Goal: Task Accomplishment & Management: Complete application form

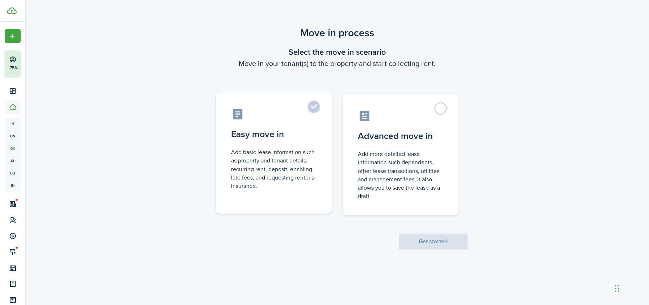
click at [301, 138] on control-radio-card-title "Easy move in" at bounding box center [274, 134] width 86 height 13
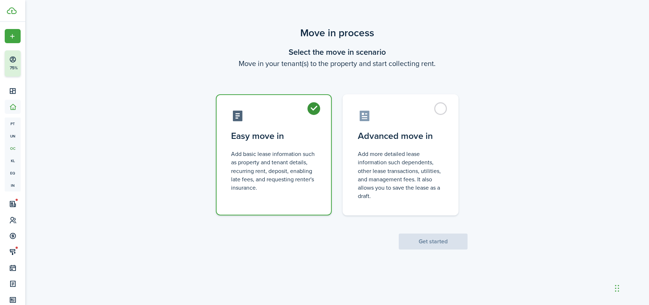
radio input "true"
click at [408, 240] on button "Get started" at bounding box center [433, 241] width 69 height 16
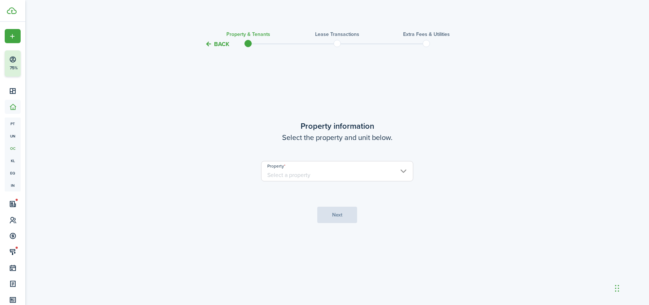
click at [214, 44] on button "Back" at bounding box center [217, 44] width 24 height 8
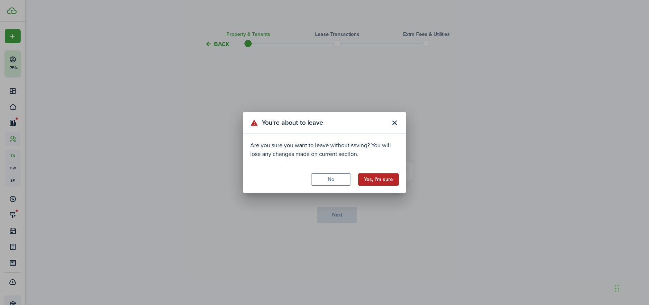
click at [374, 175] on button "Yes, I'm sure" at bounding box center [378, 179] width 41 height 12
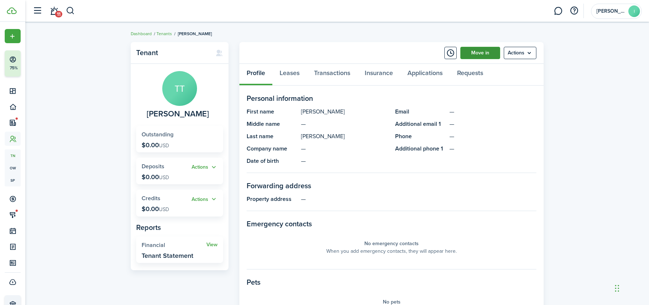
click at [469, 57] on link "Move in" at bounding box center [481, 53] width 40 height 12
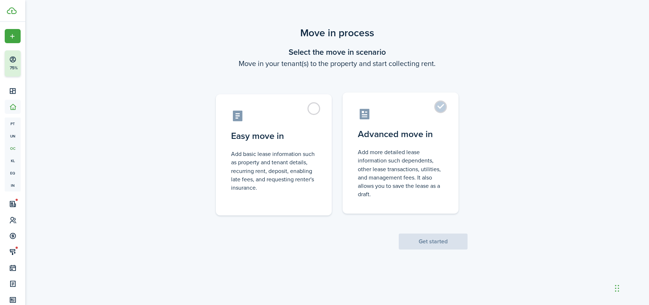
click at [411, 145] on label "Advanced move in Add more detailed lease information such dependents, other lea…" at bounding box center [401, 152] width 116 height 121
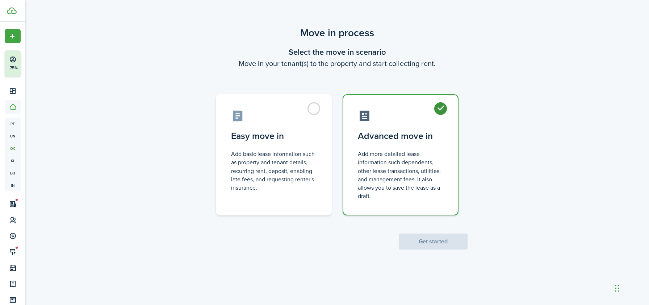
radio input "true"
click at [415, 246] on button "Get started" at bounding box center [433, 241] width 69 height 16
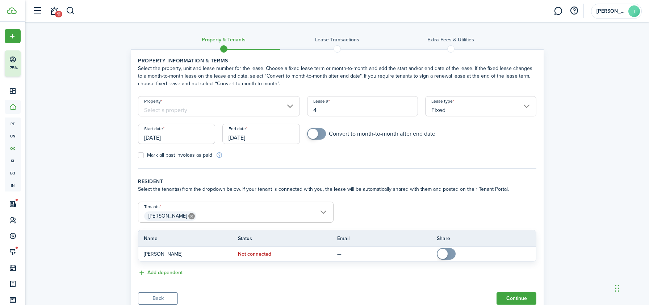
scroll to position [27, 0]
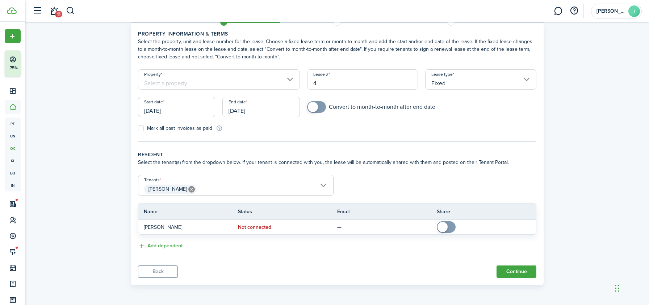
click at [163, 272] on button "Back" at bounding box center [158, 271] width 40 height 12
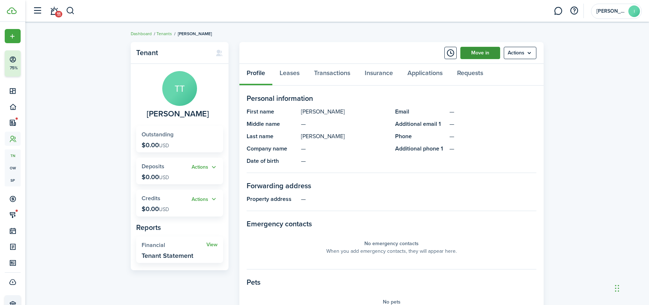
click at [478, 58] on link "Move in" at bounding box center [481, 53] width 40 height 12
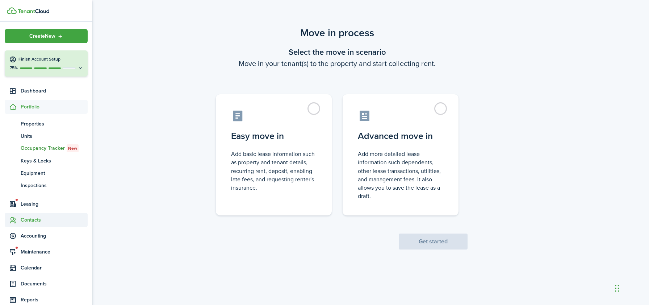
click at [32, 216] on span "Contacts" at bounding box center [46, 220] width 83 height 14
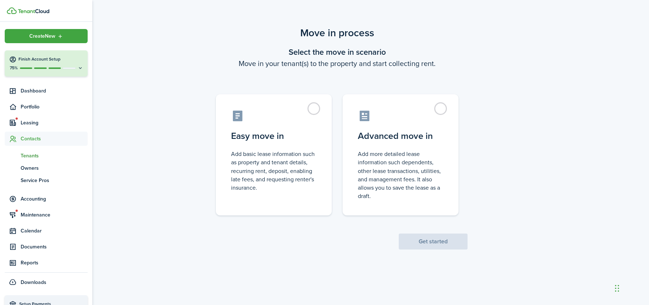
click at [34, 154] on span "Tenants" at bounding box center [54, 156] width 67 height 8
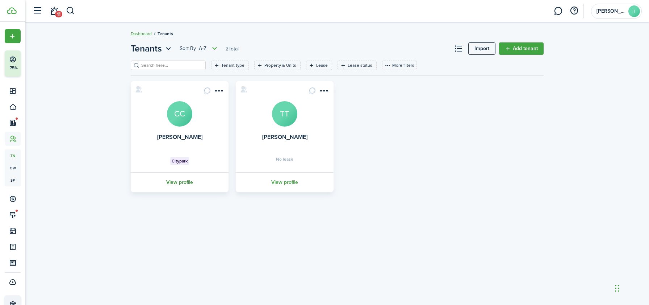
click at [187, 182] on link "View profile" at bounding box center [180, 182] width 100 height 20
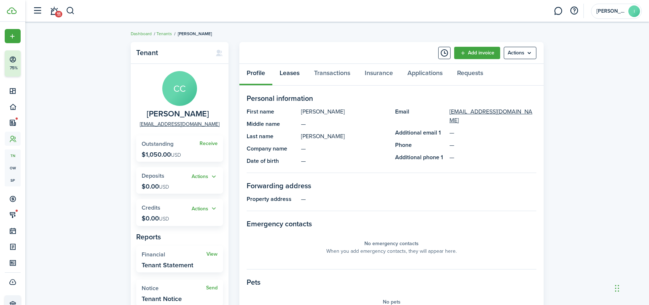
click at [285, 75] on link "Leases" at bounding box center [290, 75] width 34 height 22
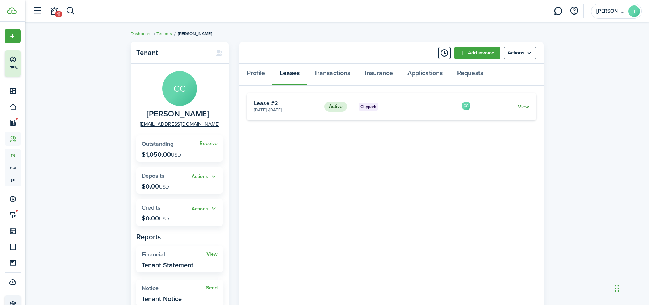
click at [523, 105] on link "View" at bounding box center [523, 107] width 11 height 8
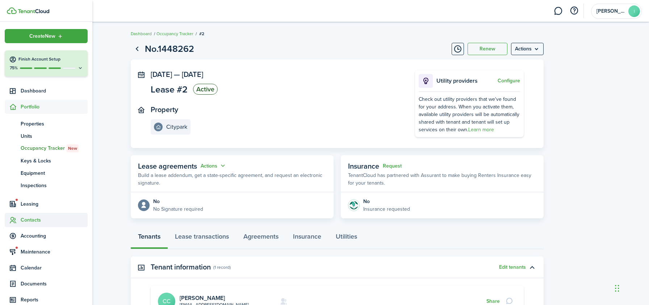
click at [28, 219] on span "Contacts" at bounding box center [54, 220] width 67 height 8
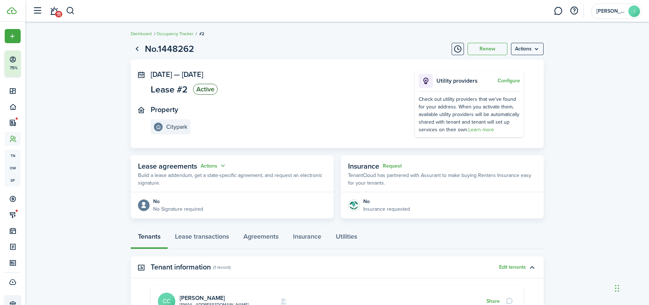
click at [112, 96] on lease-view "No.1448262 Renew Actions Jul 01, 2025 — Aug 20, 2026 Lease #2 Active Property C…" at bounding box center [337, 211] width 624 height 347
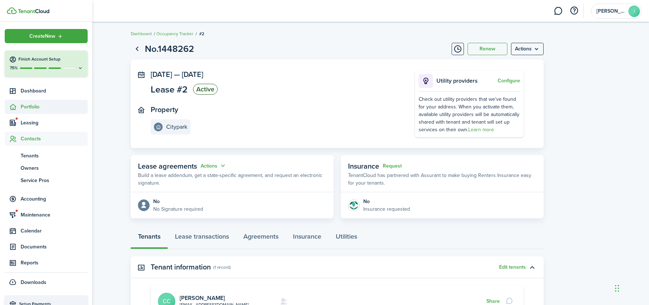
click at [28, 105] on span "Portfolio" at bounding box center [54, 107] width 67 height 8
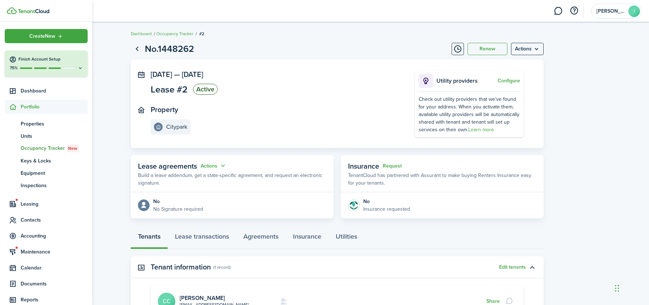
click at [36, 148] on span "Occupancy Tracker New" at bounding box center [54, 148] width 67 height 8
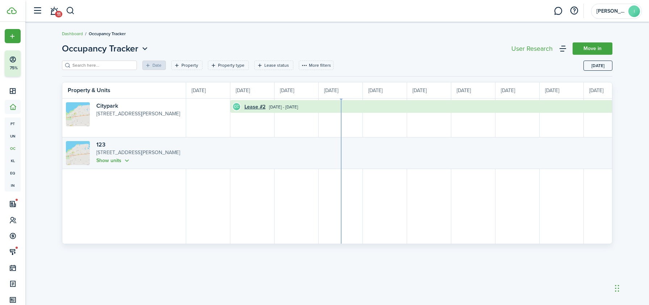
scroll to position [0, 133]
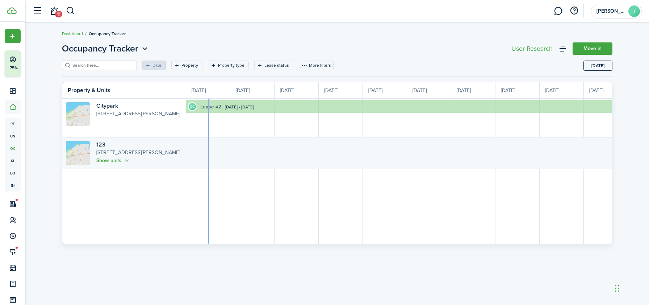
click at [220, 106] on link "Lease #2" at bounding box center [210, 107] width 21 height 8
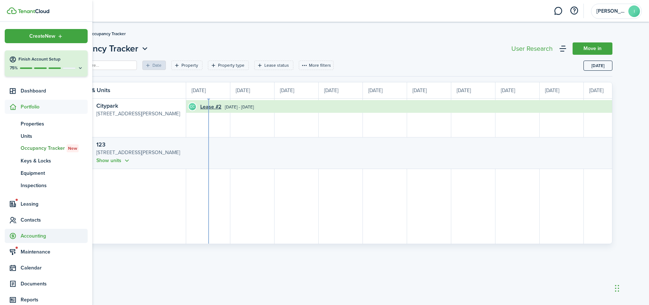
click at [30, 221] on span "Contacts" at bounding box center [54, 220] width 67 height 8
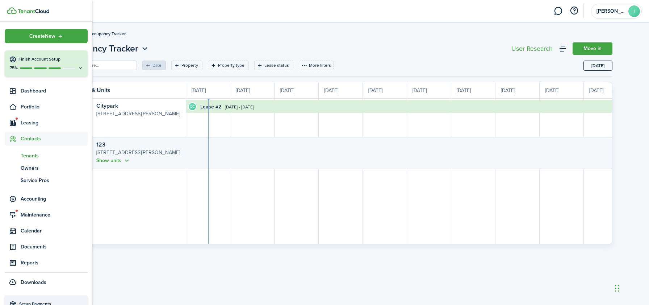
click at [36, 159] on span "Tenants" at bounding box center [54, 156] width 67 height 8
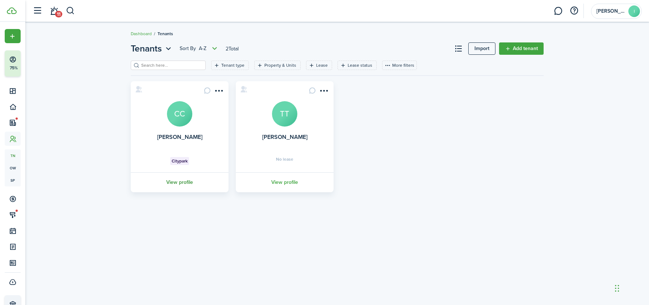
click at [176, 185] on link "View profile" at bounding box center [180, 182] width 100 height 20
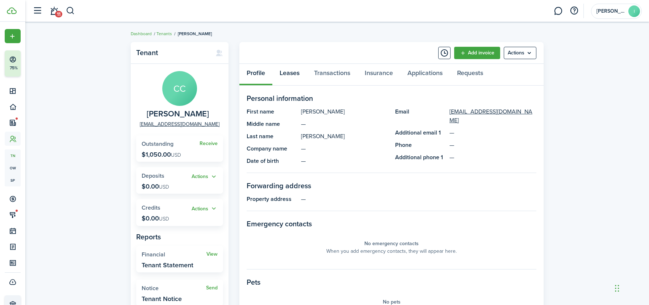
click at [287, 75] on link "Leases" at bounding box center [290, 75] width 34 height 22
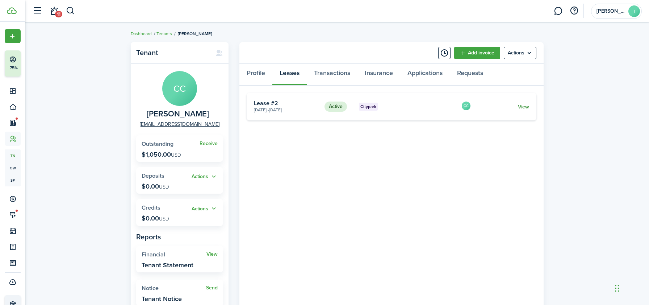
click at [518, 108] on link "View" at bounding box center [523, 107] width 11 height 8
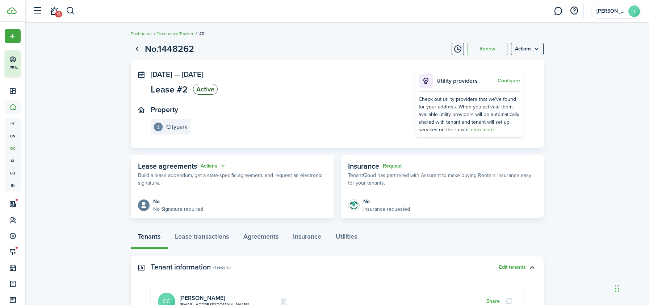
click at [260, 38] on breadcrumb "Dashboard Occupancy Tracker #2" at bounding box center [337, 30] width 413 height 17
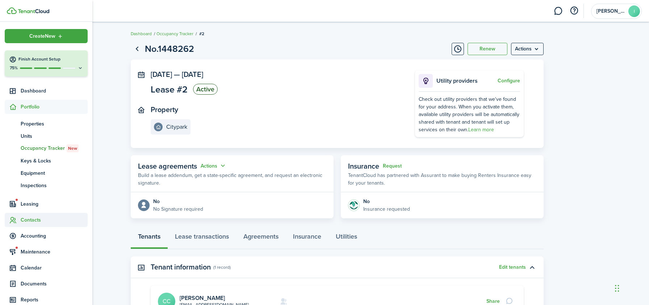
click at [27, 219] on span "Contacts" at bounding box center [54, 220] width 67 height 8
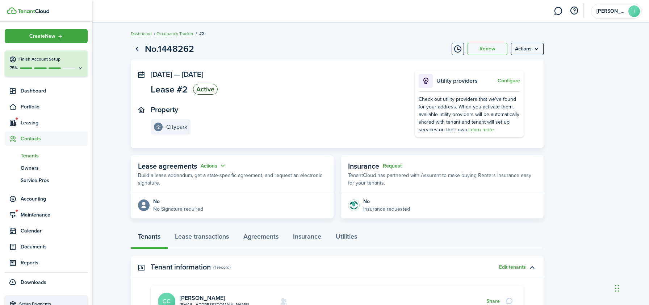
click at [37, 155] on span "Tenants" at bounding box center [54, 156] width 67 height 8
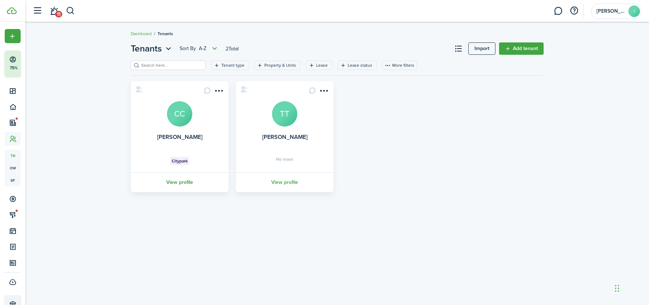
click at [183, 180] on link "View profile" at bounding box center [180, 182] width 100 height 20
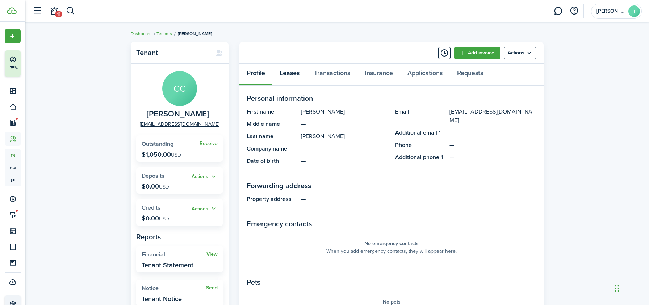
click at [297, 75] on link "Leases" at bounding box center [290, 75] width 34 height 22
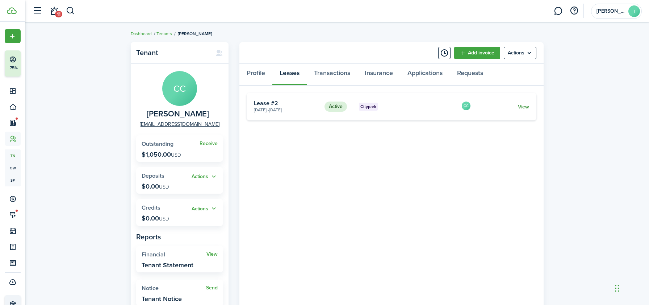
click at [525, 106] on link "View" at bounding box center [523, 107] width 11 height 8
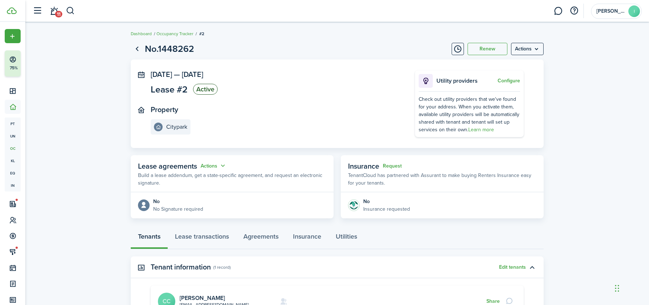
click at [105, 71] on lease-view "No.1448262 Renew Actions Jul 01, 2025 — Aug 20, 2026 Lease #2 Active Property C…" at bounding box center [337, 211] width 624 height 347
click at [181, 25] on breadcrumb "Dashboard Occupancy Tracker #2" at bounding box center [337, 30] width 413 height 17
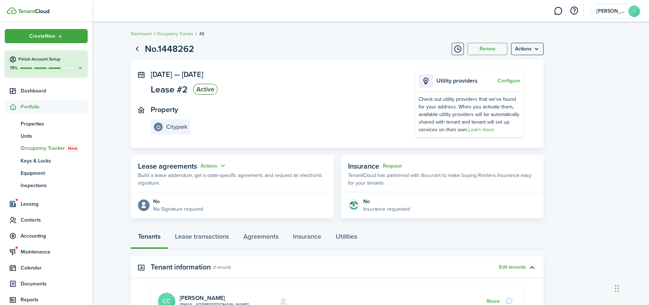
click at [31, 109] on span "Portfolio" at bounding box center [54, 107] width 67 height 8
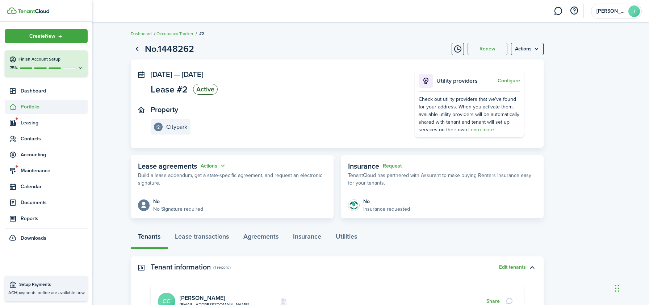
click at [31, 109] on span "Portfolio" at bounding box center [54, 107] width 67 height 8
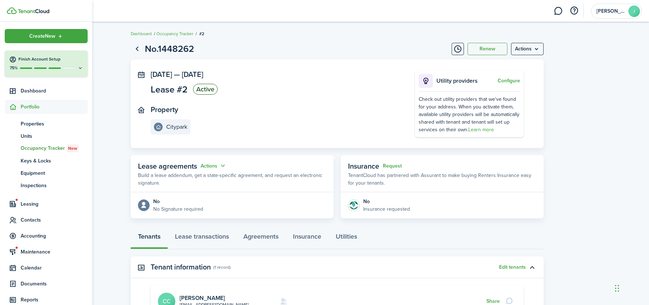
click at [31, 145] on span "Occupancy Tracker New" at bounding box center [54, 148] width 67 height 8
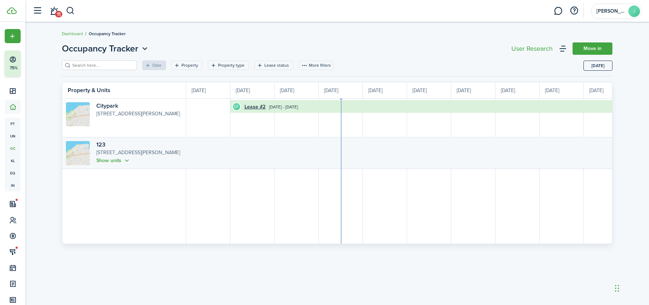
scroll to position [0, 133]
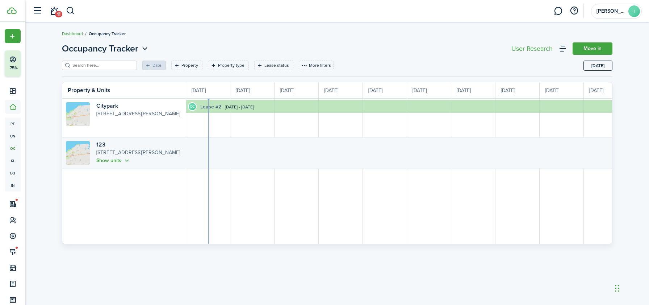
click at [210, 108] on link "Lease #2" at bounding box center [210, 107] width 21 height 8
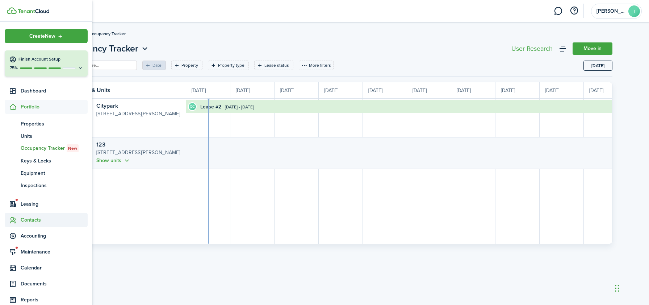
click at [15, 221] on icon at bounding box center [13, 219] width 8 height 7
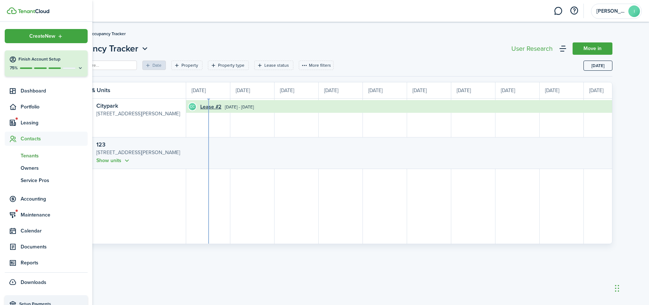
click at [36, 157] on span "Tenants" at bounding box center [54, 156] width 67 height 8
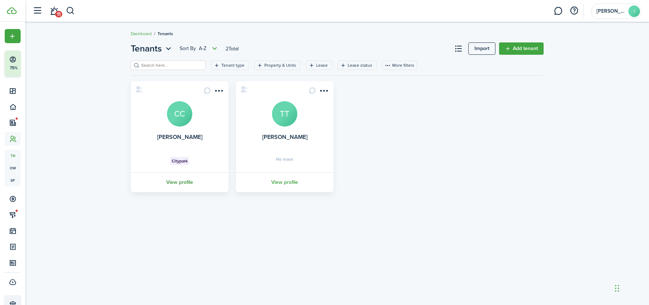
click at [190, 179] on link "View profile" at bounding box center [180, 182] width 100 height 20
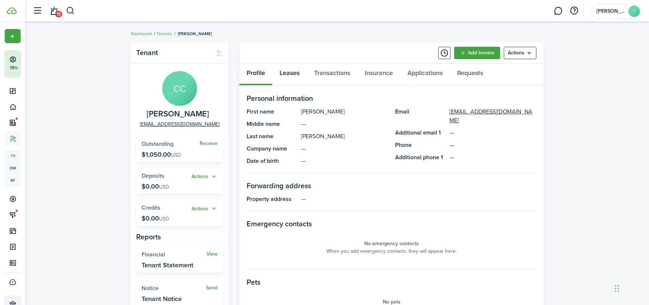
click at [293, 78] on link "Leases" at bounding box center [290, 75] width 34 height 22
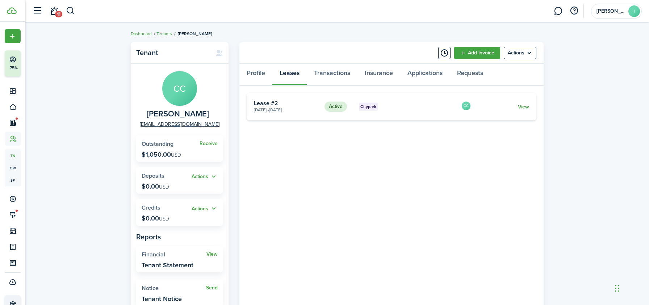
click at [523, 106] on link "View" at bounding box center [523, 107] width 11 height 8
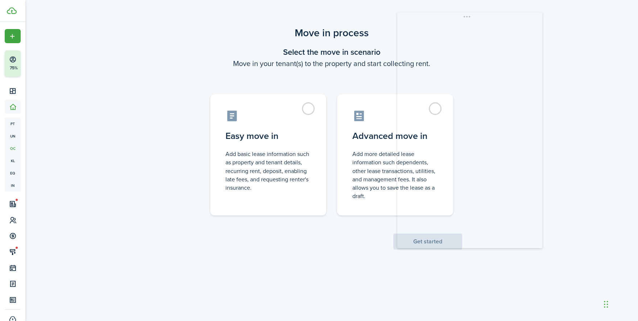
drag, startPoint x: 159, startPoint y: 16, endPoint x: 521, endPoint y: 23, distance: 362.5
click at [521, 23] on body "Create New Finish Account Setup 75% Dashboard Portfolio pt Properties un Units …" at bounding box center [319, 160] width 638 height 321
drag, startPoint x: 524, startPoint y: 22, endPoint x: 570, endPoint y: 15, distance: 46.2
click at [570, 15] on body "Create New Finish Account Setup 75% Dashboard Portfolio pt Properties un Units …" at bounding box center [319, 160] width 638 height 321
click at [296, 138] on control-radio-card-title "Easy move in" at bounding box center [268, 134] width 86 height 13
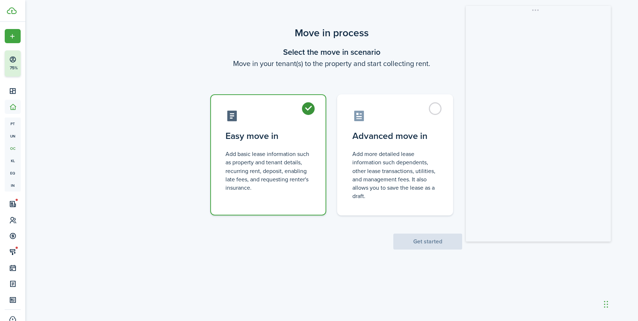
radio input "true"
click at [412, 240] on button "Get started" at bounding box center [427, 241] width 69 height 16
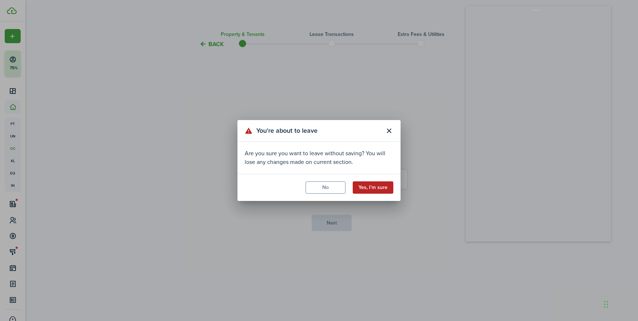
click at [366, 188] on button "Yes, I'm sure" at bounding box center [373, 187] width 41 height 12
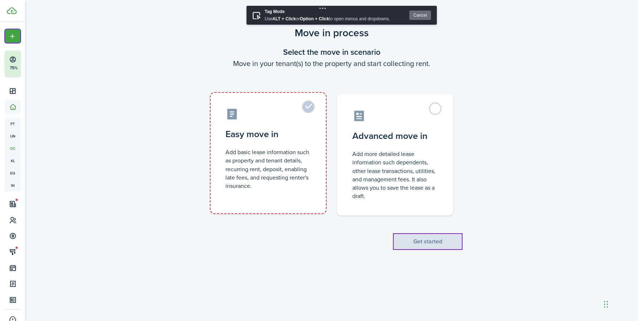
click at [319, 114] on label "Easy move in Add basic lease information such as property and tenant details, r…" at bounding box center [268, 152] width 116 height 121
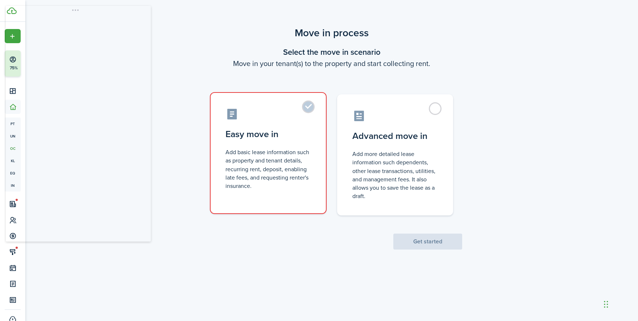
click at [304, 108] on label "Easy move in Add basic lease information such as property and tenant details, r…" at bounding box center [268, 152] width 116 height 121
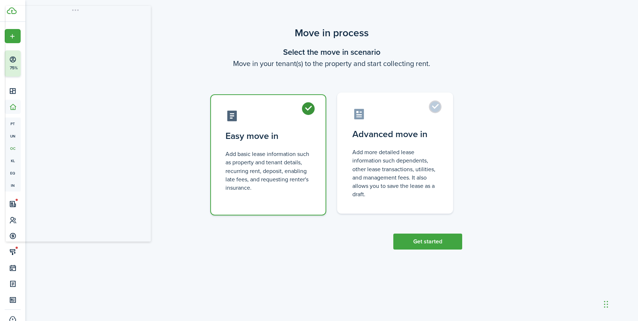
click at [434, 110] on label "Advanced move in Add more detailed lease information such dependents, other lea…" at bounding box center [395, 152] width 116 height 121
radio input "false"
radio input "true"
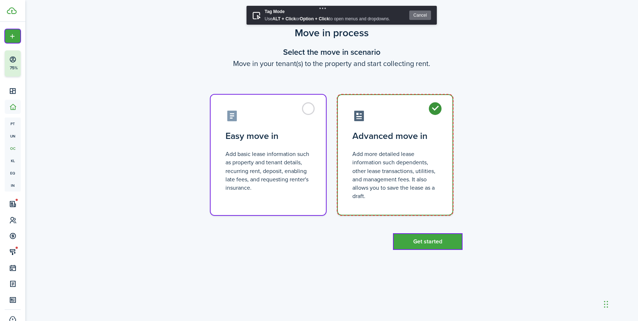
click at [450, 104] on label "Advanced move in Add more detailed lease information such dependents, other lea…" at bounding box center [395, 154] width 116 height 121
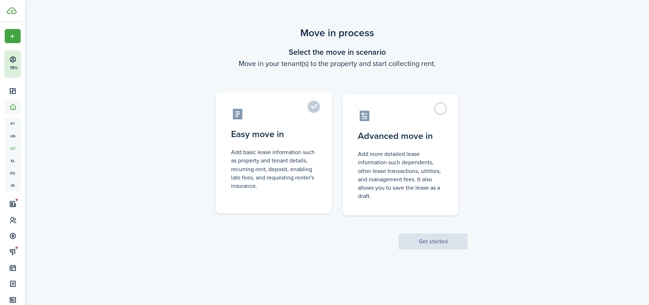
click at [314, 144] on label "Easy move in Add basic lease information such as property and tenant details, r…" at bounding box center [274, 152] width 116 height 121
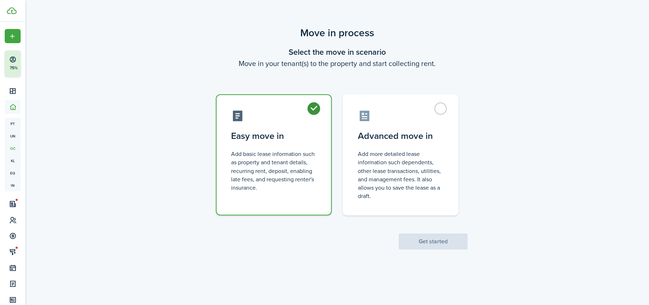
radio input "true"
click at [145, 130] on div "Move in process Select the move in scenario Move in your tenant(s) to the prope…" at bounding box center [337, 137] width 624 height 231
click at [117, 19] on dashboard-content "Move in process Select the move in scenario Move in your tenant(s) to the prope…" at bounding box center [337, 152] width 624 height 305
click at [146, 40] on div "Move in process Select the move in scenario Move in your tenant(s) to the prope…" at bounding box center [337, 137] width 624 height 231
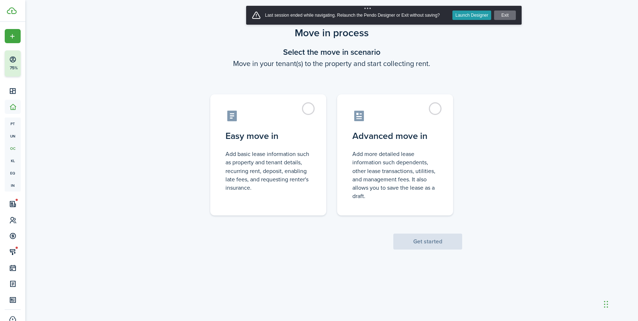
click at [464, 16] on button "Launch Designer" at bounding box center [471, 15] width 39 height 9
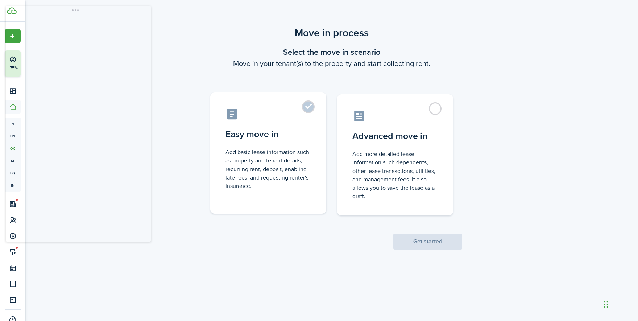
click at [310, 107] on label "Easy move in Add basic lease information such as property and tenant details, r…" at bounding box center [268, 152] width 116 height 121
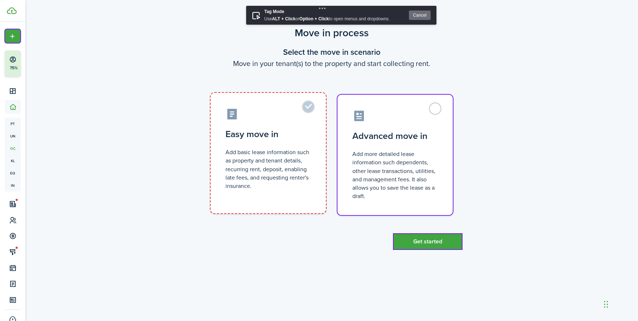
click at [277, 104] on label "Easy move in Add basic lease information such as property and tenant details, r…" at bounding box center [268, 152] width 116 height 121
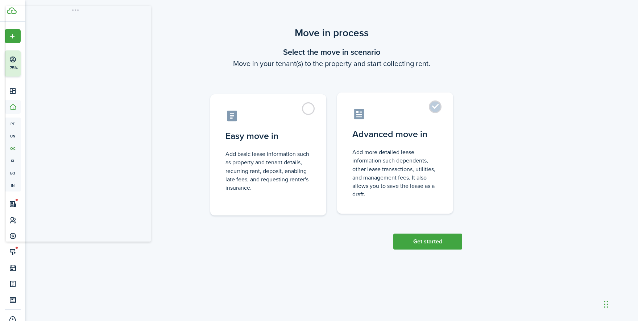
click at [425, 111] on control-radio-card-icon at bounding box center [395, 114] width 86 height 13
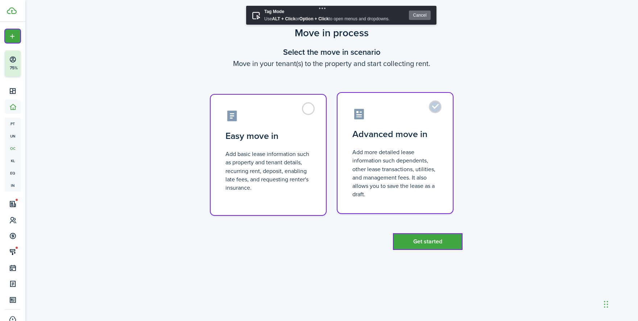
click at [378, 211] on label "Advanced move in Add more detailed lease information such dependents, other lea…" at bounding box center [395, 152] width 116 height 121
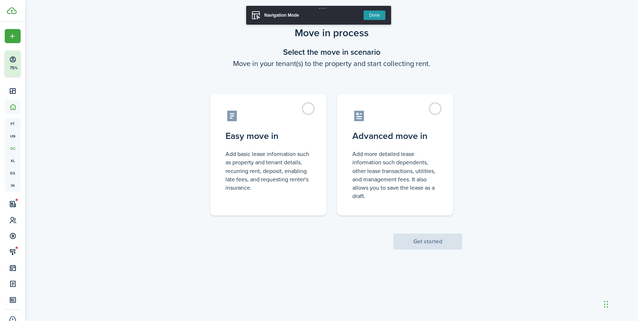
click at [330, 13] on body "Create New Finish Account Setup 75% Dashboard Portfolio pt Properties un Units …" at bounding box center [319, 160] width 638 height 321
click at [375, 16] on button "Done" at bounding box center [375, 15] width 22 height 9
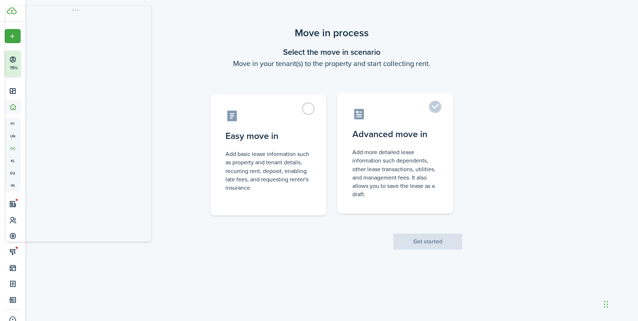
click at [391, 108] on control-radio-card-icon at bounding box center [395, 114] width 86 height 13
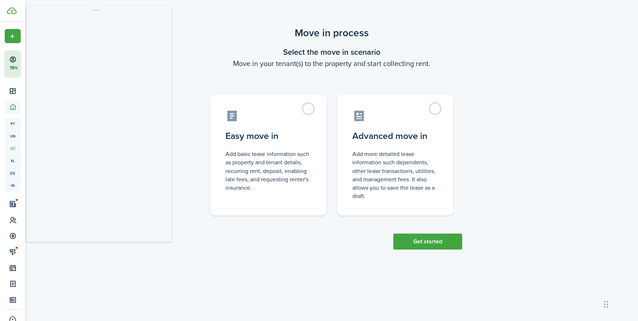
drag, startPoint x: 105, startPoint y: 17, endPoint x: 117, endPoint y: 17, distance: 12.3
click at [117, 17] on body "Create New Finish Account Setup 75% Dashboard Portfolio pt Properties un Units …" at bounding box center [319, 160] width 638 height 321
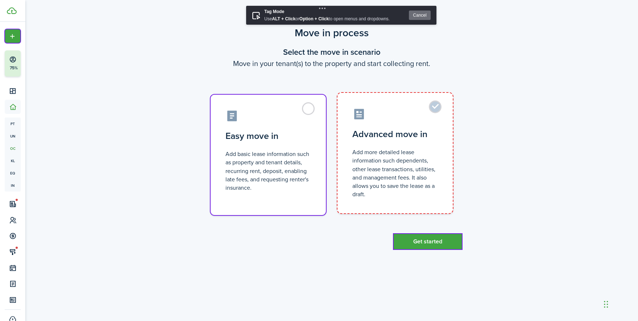
click at [447, 117] on label "Advanced move in Add more detailed lease information such dependents, other lea…" at bounding box center [395, 152] width 116 height 121
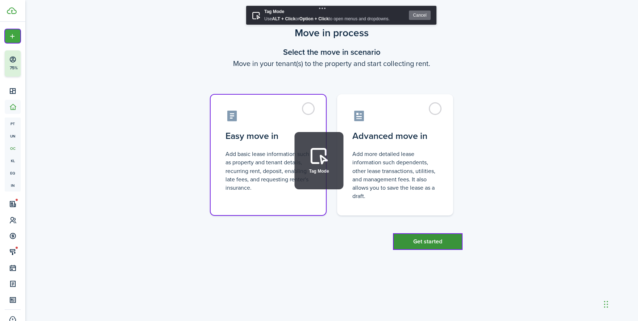
click at [448, 240] on button "Get started" at bounding box center [427, 241] width 69 height 16
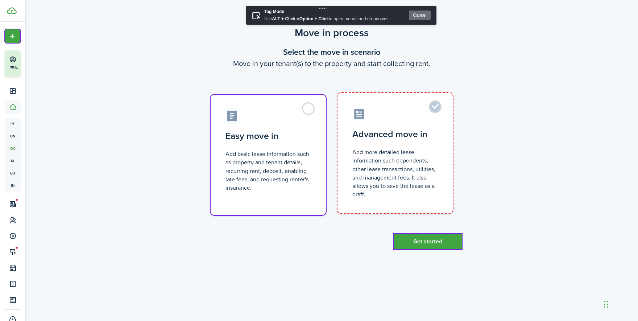
click at [445, 130] on label "Advanced move in Add more detailed lease information such dependents, other lea…" at bounding box center [395, 152] width 116 height 121
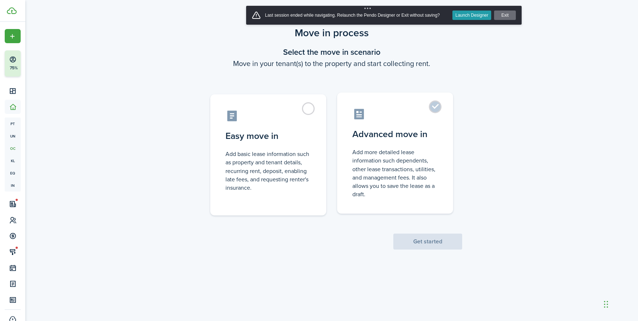
click at [423, 127] on label "Advanced move in Add more detailed lease information such dependents, other lea…" at bounding box center [395, 152] width 116 height 121
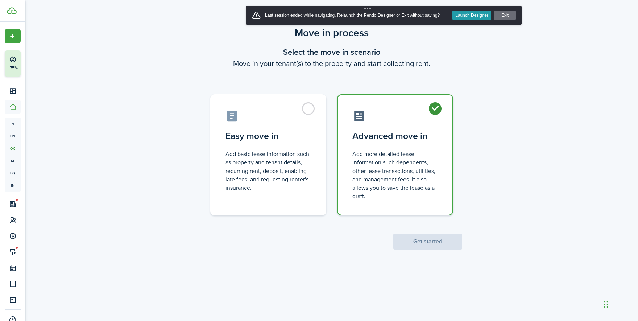
radio input "true"
click at [420, 246] on button "Get started" at bounding box center [427, 241] width 69 height 16
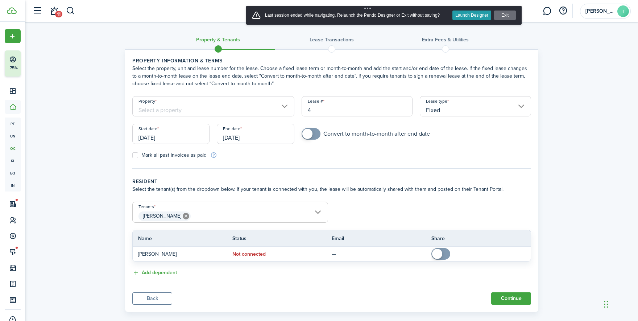
click at [218, 110] on input "Property" at bounding box center [213, 106] width 162 height 20
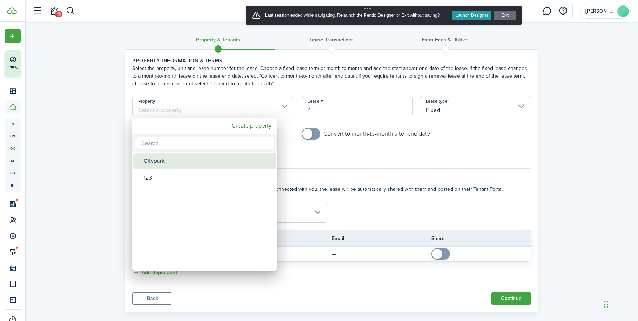
click at [186, 164] on div "Citypark" at bounding box center [208, 161] width 128 height 17
type input "Citypark"
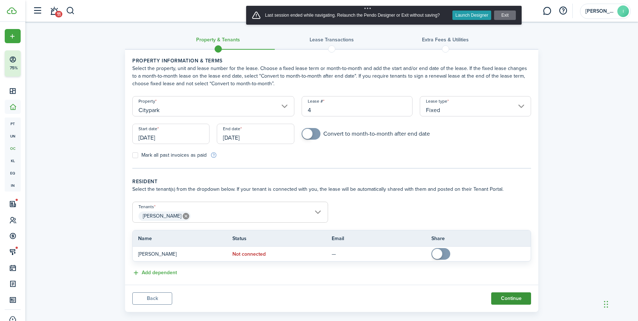
click at [502, 298] on button "Continue" at bounding box center [511, 298] width 40 height 12
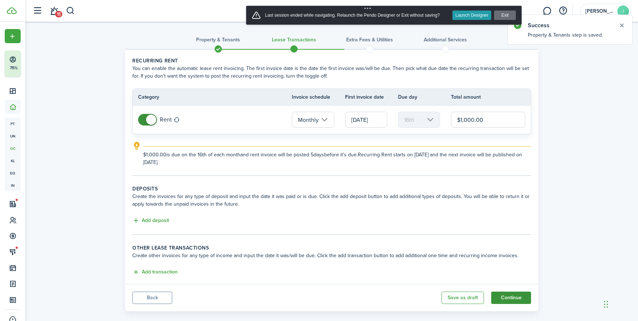
click at [502, 299] on button "Continue" at bounding box center [511, 297] width 40 height 12
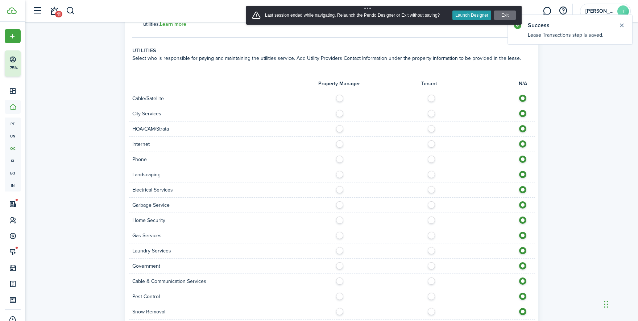
scroll to position [447, 0]
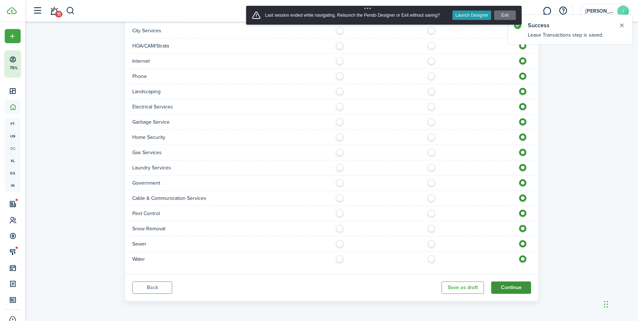
click at [501, 288] on button "Continue" at bounding box center [511, 287] width 40 height 12
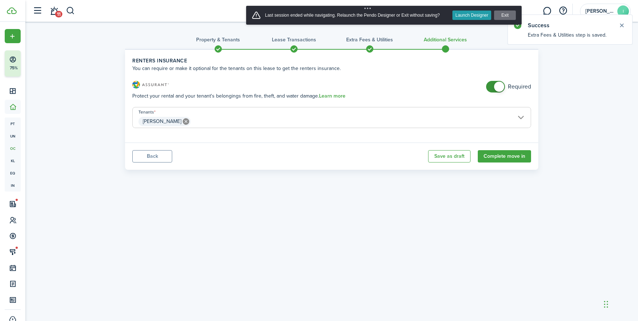
checkbox input "false"
click at [494, 87] on span at bounding box center [499, 87] width 10 height 10
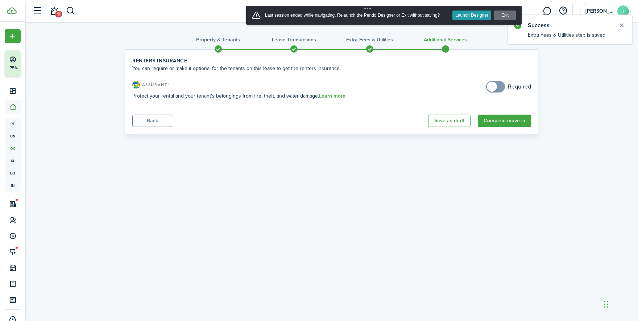
click at [472, 16] on button "Launch Designer" at bounding box center [471, 15] width 39 height 9
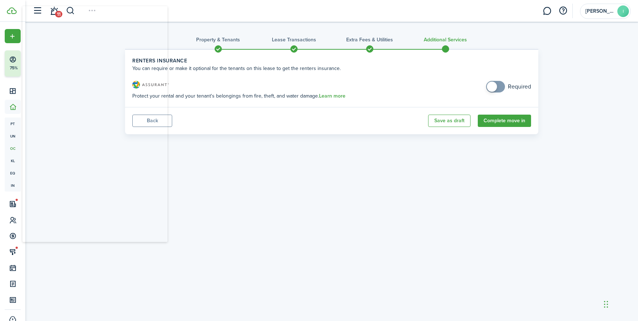
drag, startPoint x: 117, startPoint y: 17, endPoint x: 135, endPoint y: 18, distance: 17.4
click at [135, 18] on body "Create New Finish Account Setup 75% Dashboard Portfolio pt Properties un Units …" at bounding box center [319, 160] width 638 height 321
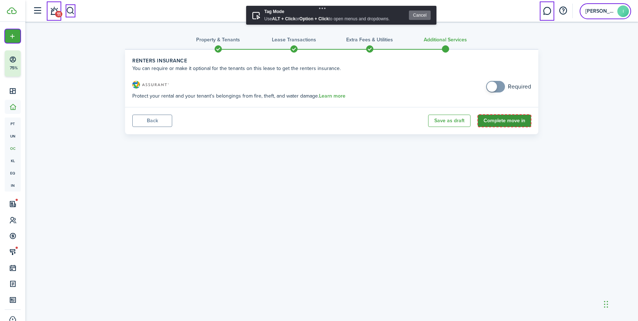
click at [484, 126] on button "Complete move in" at bounding box center [504, 121] width 53 height 12
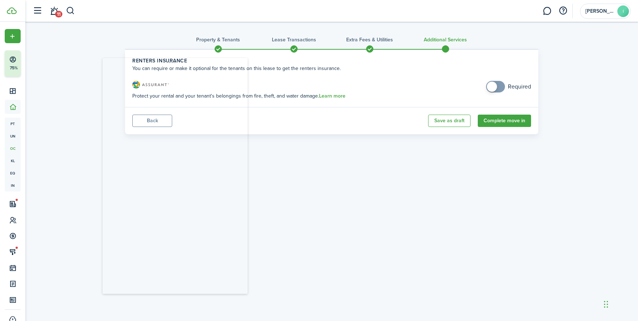
drag, startPoint x: 117, startPoint y: 19, endPoint x: 213, endPoint y: 71, distance: 109.6
click at [213, 71] on body "Create New Finish Account Setup 75% Dashboard Portfolio pt Properties un Units …" at bounding box center [319, 160] width 638 height 321
drag, startPoint x: 207, startPoint y: 68, endPoint x: 423, endPoint y: 65, distance: 216.0
click at [423, 65] on body "Create New Finish Account Setup 75% Dashboard Portfolio pt Properties un Units …" at bounding box center [319, 160] width 638 height 321
click at [142, 125] on button "Back" at bounding box center [152, 121] width 40 height 12
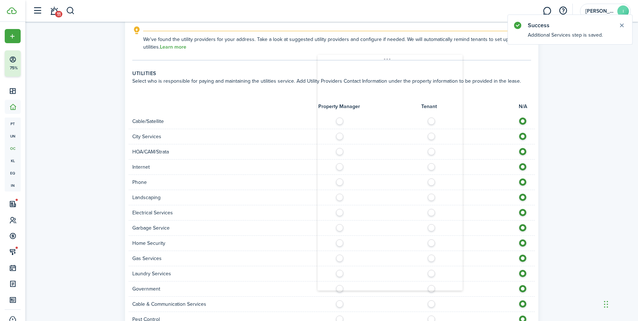
scroll to position [447, 0]
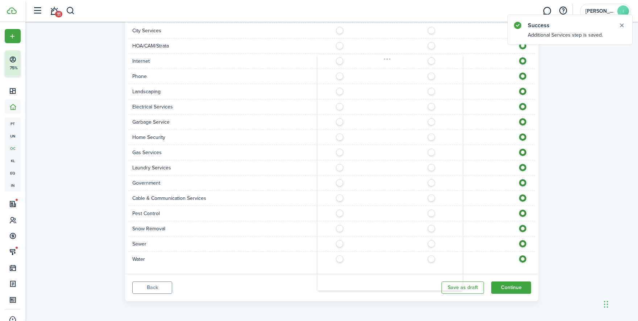
click at [157, 286] on button "Back" at bounding box center [152, 287] width 40 height 12
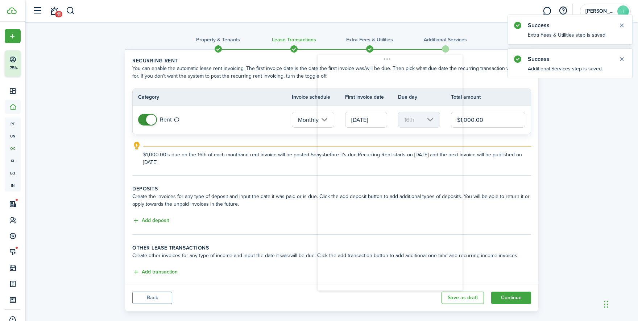
scroll to position [10, 0]
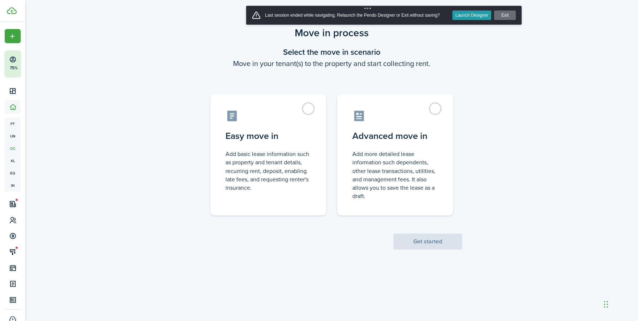
click at [471, 15] on button "Launch Designer" at bounding box center [471, 15] width 39 height 9
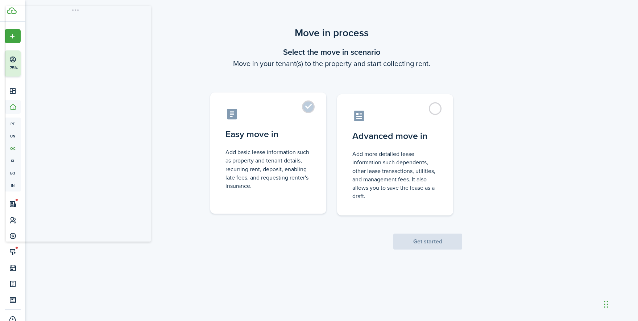
click at [273, 162] on control-radio-card-description "Add basic lease information such as property and tenant details, recurring rent…" at bounding box center [268, 169] width 86 height 42
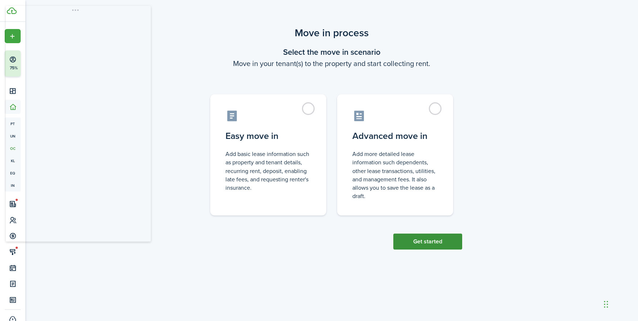
click at [414, 244] on button "Get started" at bounding box center [427, 241] width 69 height 16
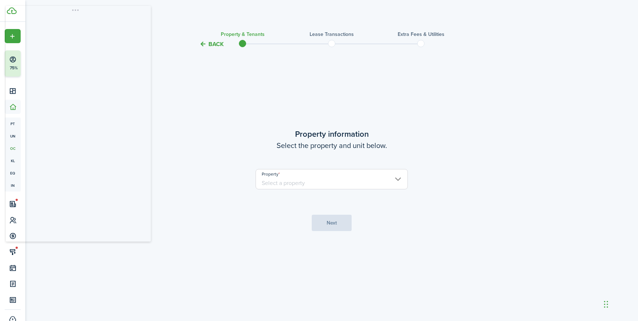
click at [345, 183] on input "Property" at bounding box center [332, 179] width 152 height 20
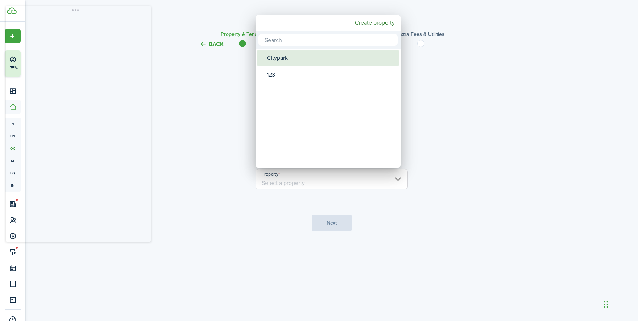
click at [311, 59] on div "Citypark" at bounding box center [331, 58] width 128 height 17
type input "Citypark"
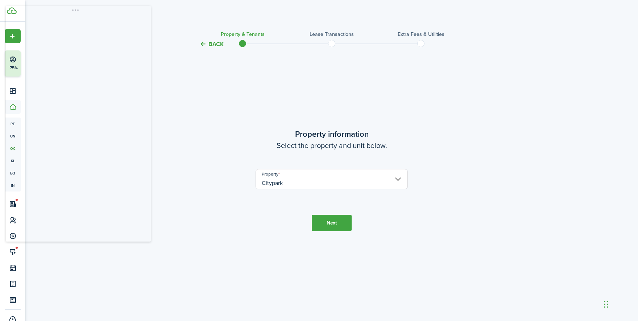
click at [327, 227] on button "Next" at bounding box center [332, 223] width 40 height 16
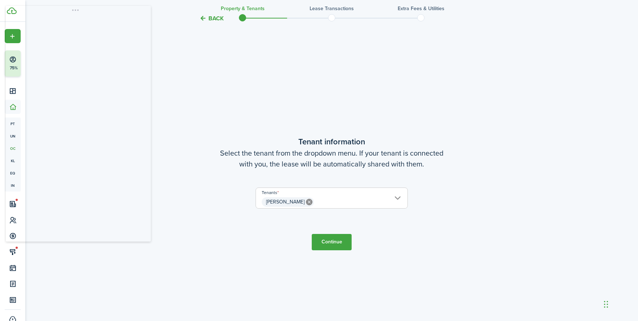
scroll to position [272, 0]
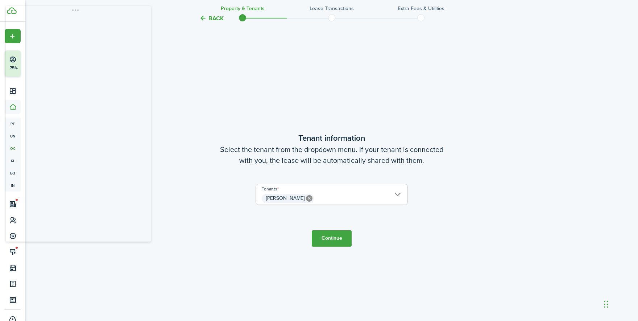
click at [328, 240] on button "Continue" at bounding box center [332, 238] width 40 height 16
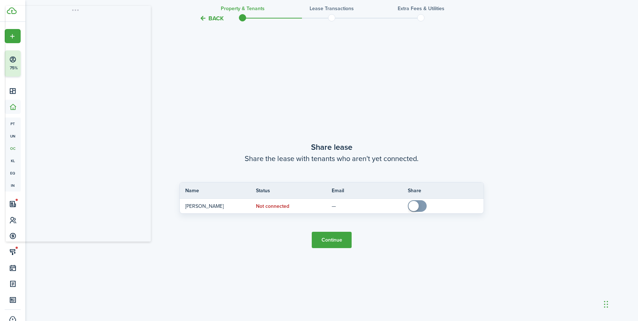
scroll to position [593, 0]
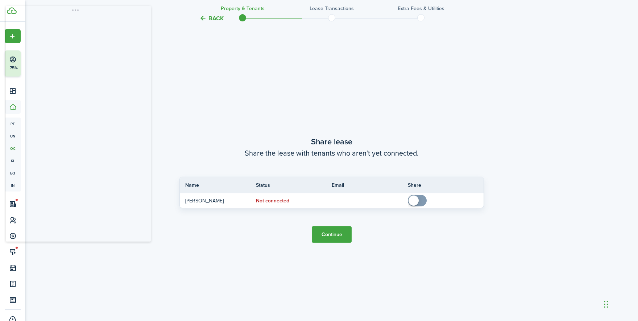
click at [333, 234] on button "Continue" at bounding box center [332, 234] width 40 height 16
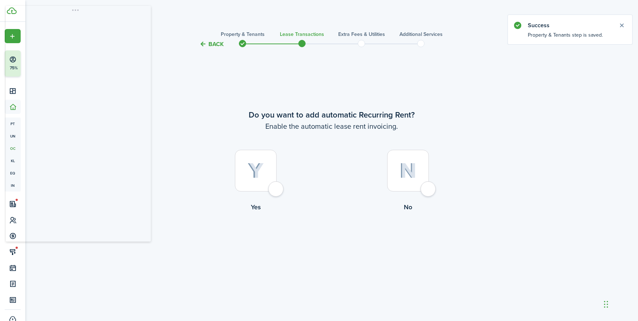
click at [425, 191] on div at bounding box center [408, 171] width 42 height 42
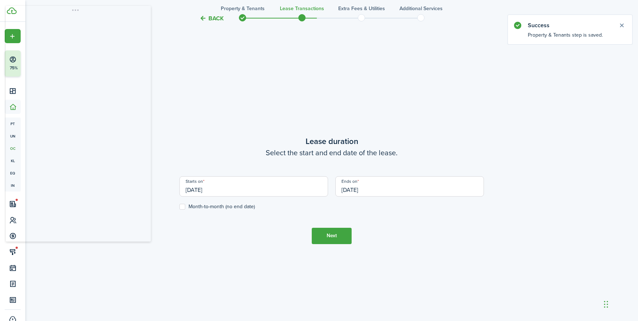
scroll to position [272, 0]
click at [329, 240] on button "Next" at bounding box center [332, 235] width 40 height 16
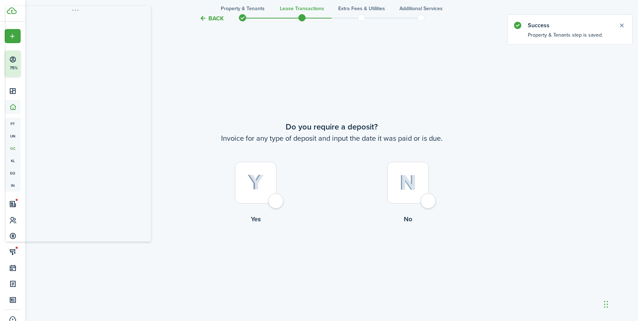
scroll to position [593, 0]
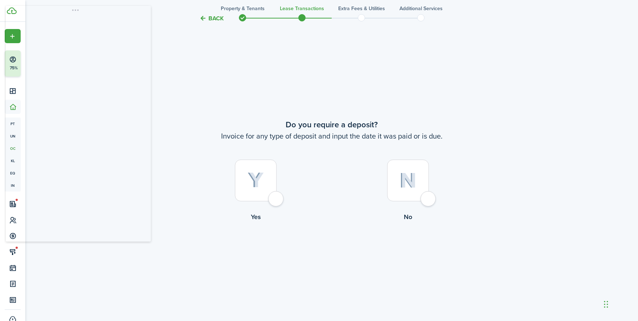
click at [424, 199] on div at bounding box center [408, 180] width 42 height 42
click at [428, 199] on div at bounding box center [408, 180] width 42 height 42
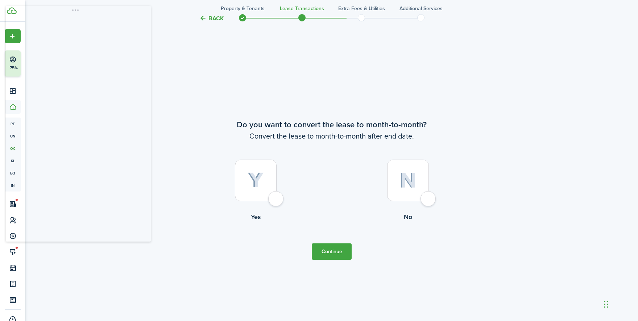
click at [333, 251] on button "Continue" at bounding box center [332, 251] width 40 height 16
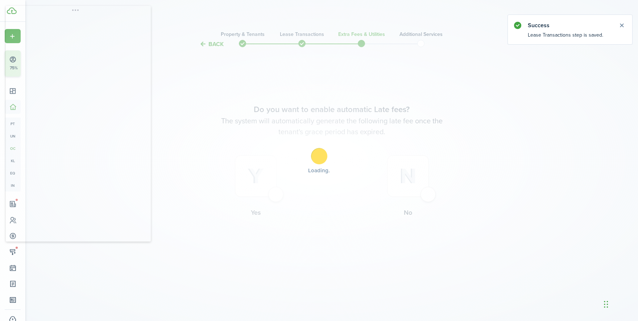
scroll to position [0, 0]
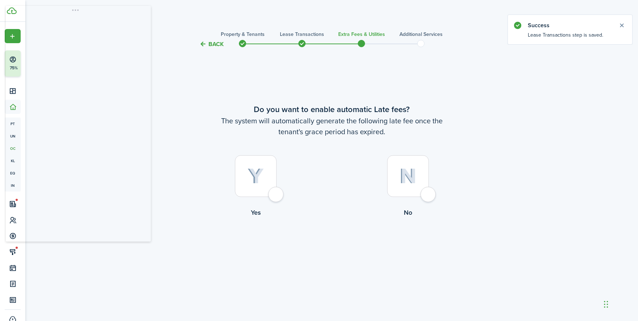
click at [429, 196] on div at bounding box center [408, 176] width 42 height 42
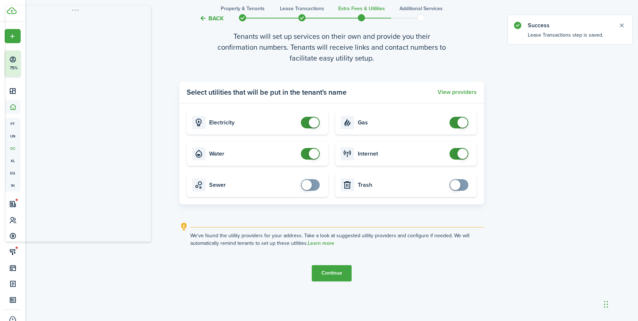
scroll to position [321, 0]
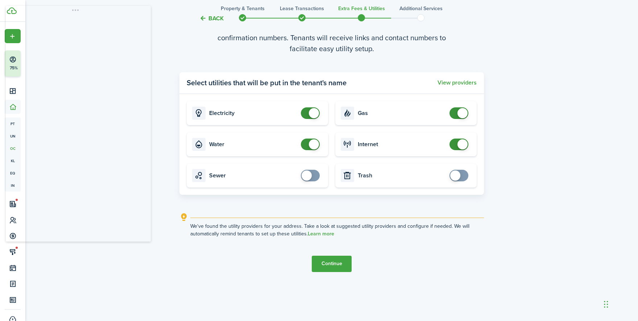
checkbox input "false"
click at [315, 143] on span at bounding box center [314, 144] width 10 height 10
checkbox input "false"
click at [314, 113] on span at bounding box center [314, 113] width 10 height 10
checkbox input "false"
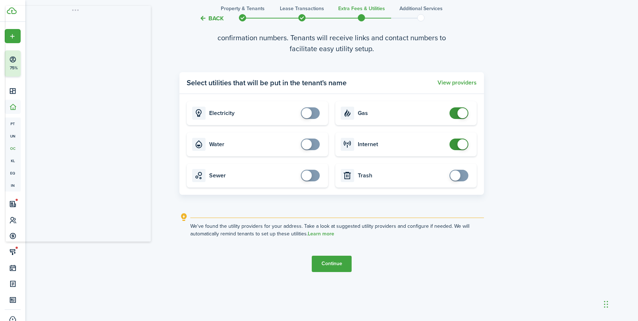
click at [457, 112] on span at bounding box center [462, 113] width 10 height 10
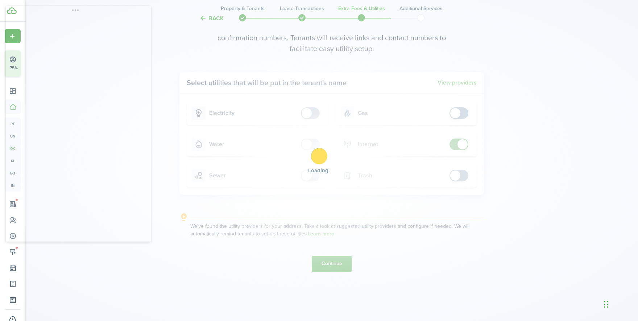
click at [457, 142] on div "Loading" at bounding box center [319, 160] width 638 height 321
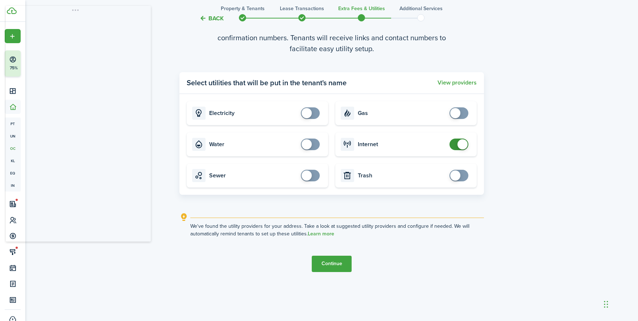
click at [457, 142] on span at bounding box center [458, 144] width 7 height 12
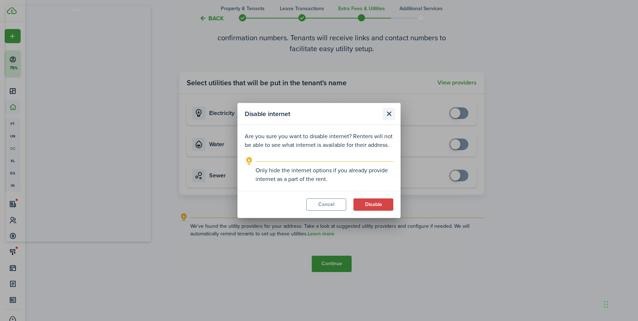
click at [387, 115] on button "Close modal" at bounding box center [389, 114] width 12 height 12
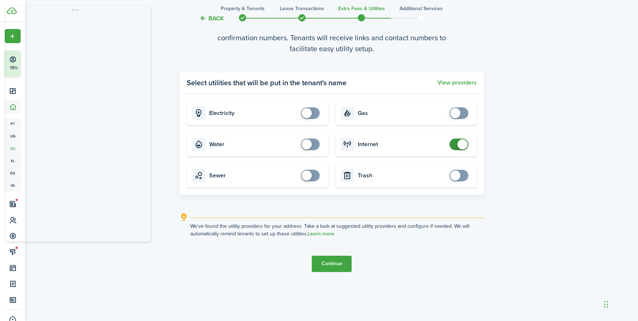
checkbox input "false"
click at [456, 144] on span at bounding box center [458, 144] width 7 height 12
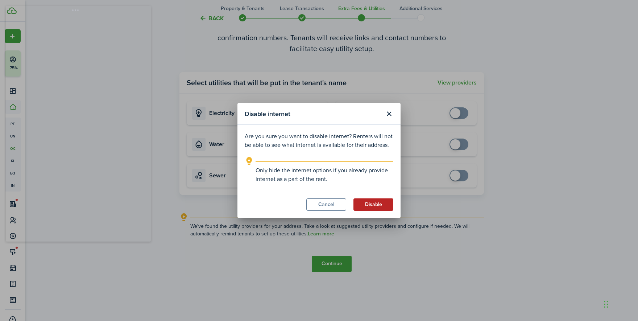
click at [371, 203] on button "Disable" at bounding box center [373, 204] width 40 height 12
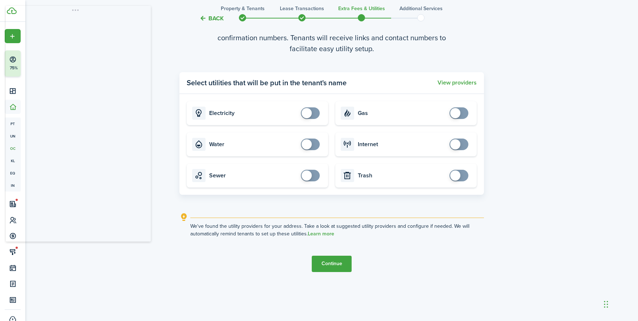
click at [326, 265] on button "Continue" at bounding box center [332, 264] width 40 height 16
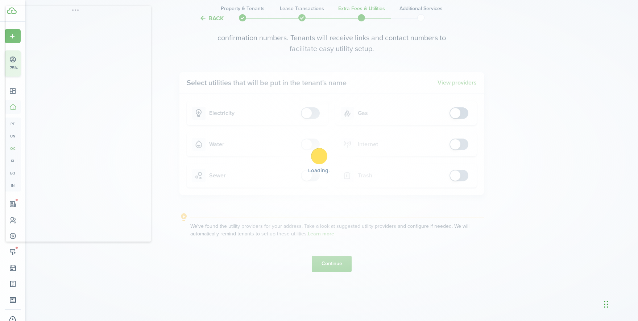
scroll to position [0, 0]
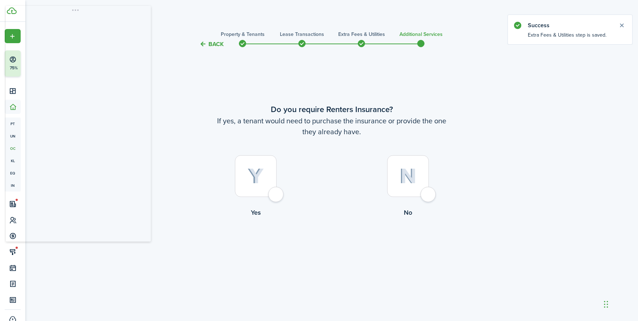
click at [426, 196] on div at bounding box center [408, 176] width 42 height 42
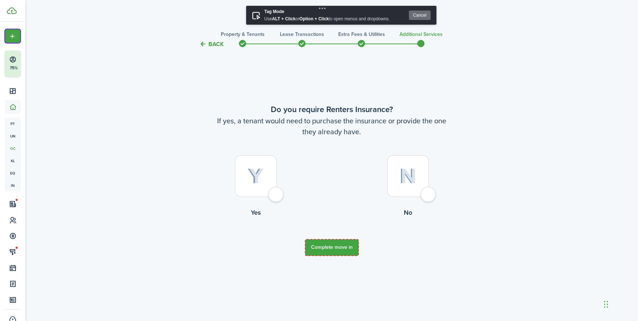
click at [311, 254] on button "Complete move in" at bounding box center [331, 247] width 53 height 16
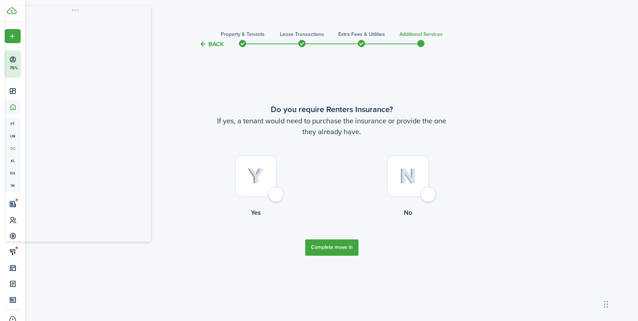
click at [315, 245] on button "Complete move in" at bounding box center [331, 247] width 53 height 16
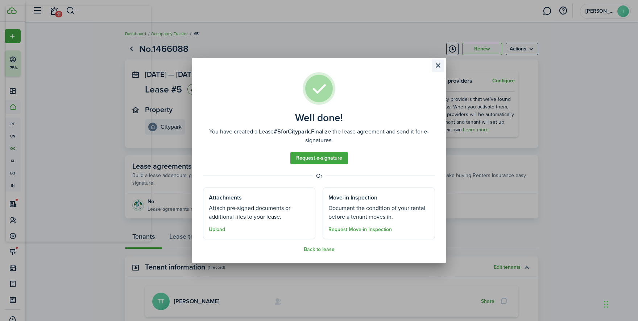
click at [439, 66] on button "Close modal" at bounding box center [438, 65] width 12 height 12
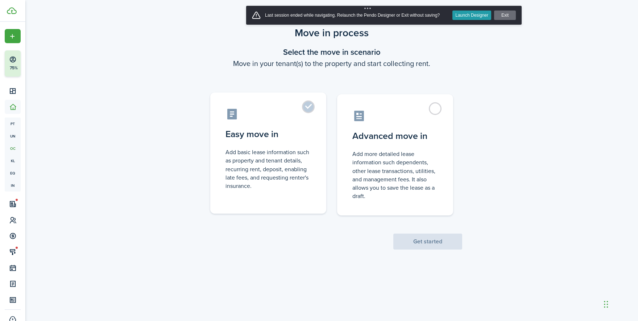
click at [299, 132] on control-radio-card-title "Easy move in" at bounding box center [268, 134] width 86 height 13
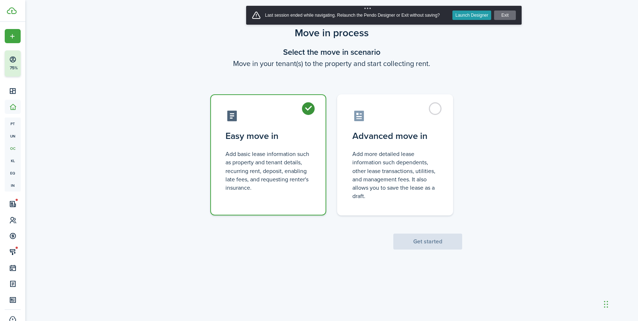
radio input "true"
click at [405, 245] on button "Get started" at bounding box center [427, 241] width 69 height 16
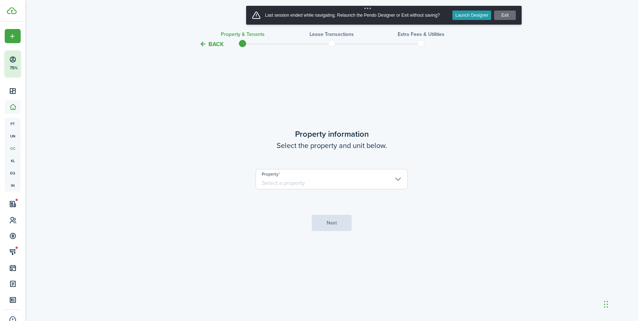
click at [463, 14] on button "Launch Designer" at bounding box center [471, 15] width 39 height 9
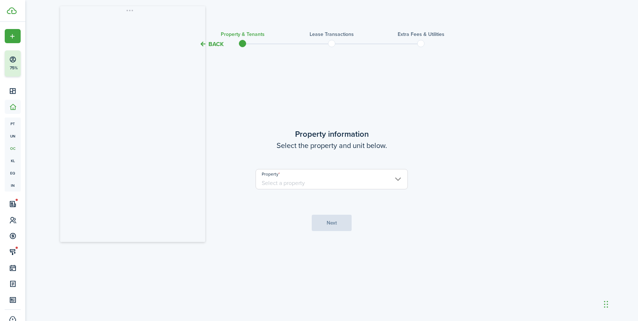
drag, startPoint x: 111, startPoint y: 16, endPoint x: 168, endPoint y: 17, distance: 57.3
click at [168, 17] on body "Create New Finish Account Setup 75% Dashboard Portfolio pt Properties un Units …" at bounding box center [319, 160] width 638 height 321
click at [214, 46] on button "Back" at bounding box center [211, 44] width 24 height 8
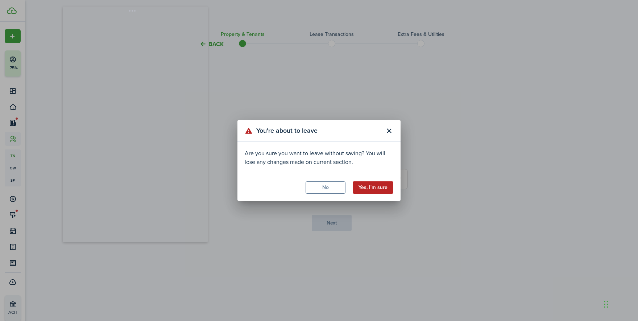
click at [378, 187] on button "Yes, I'm sure" at bounding box center [373, 187] width 41 height 12
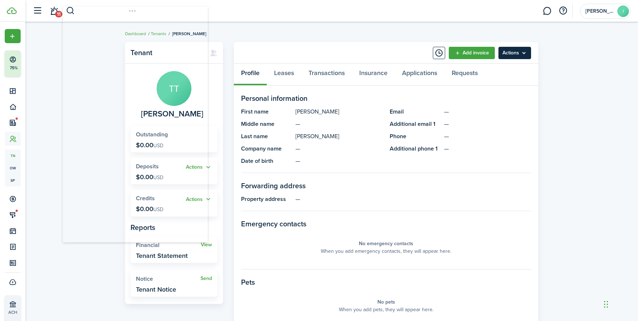
click at [513, 55] on menu-btn "Actions" at bounding box center [514, 53] width 33 height 12
click at [489, 92] on link "Move in" at bounding box center [499, 94] width 63 height 12
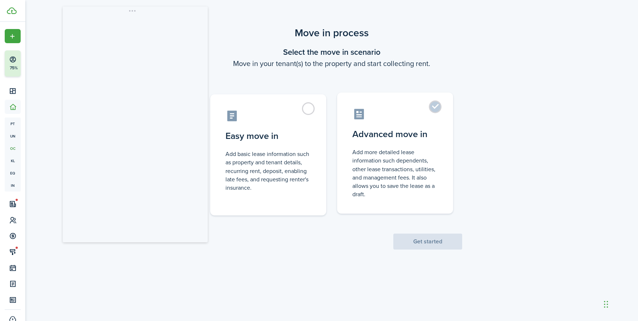
click at [394, 128] on control-radio-card-title "Advanced move in" at bounding box center [395, 134] width 86 height 13
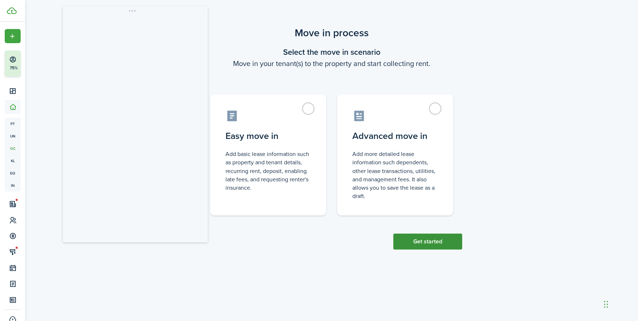
click at [413, 243] on button "Get started" at bounding box center [427, 241] width 69 height 16
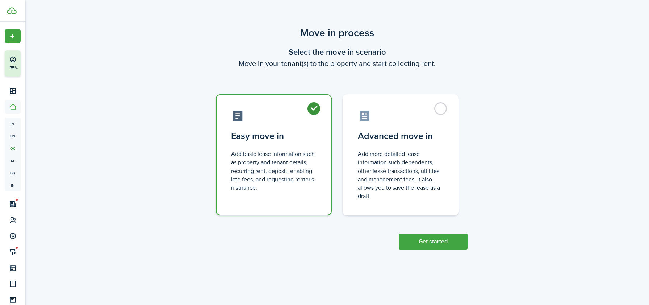
click at [179, 30] on div "Move in process Select the move in scenario Move in your tenant(s) to the prope…" at bounding box center [337, 137] width 624 height 231
click at [422, 240] on button "Get started" at bounding box center [433, 241] width 69 height 16
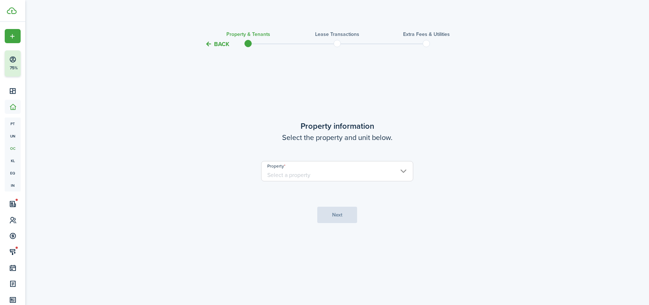
click at [217, 41] on button "Back" at bounding box center [217, 44] width 24 height 8
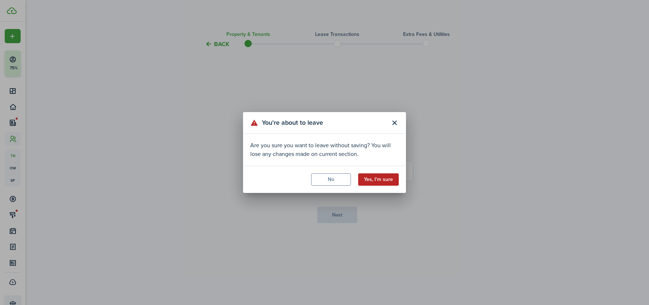
click at [369, 179] on button "Yes, I'm sure" at bounding box center [378, 179] width 41 height 12
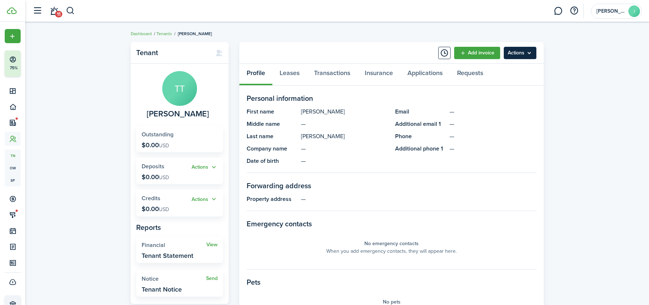
click at [514, 53] on menu-btn "Actions" at bounding box center [520, 53] width 33 height 12
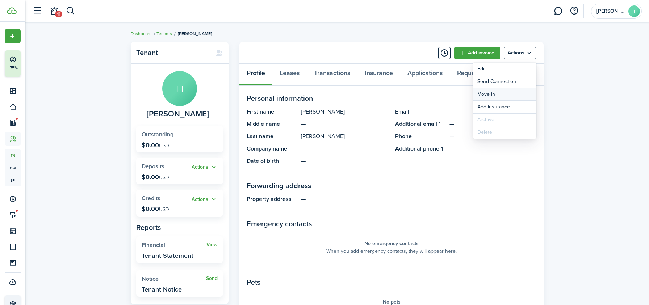
click at [498, 91] on link "Move in" at bounding box center [504, 94] width 63 height 12
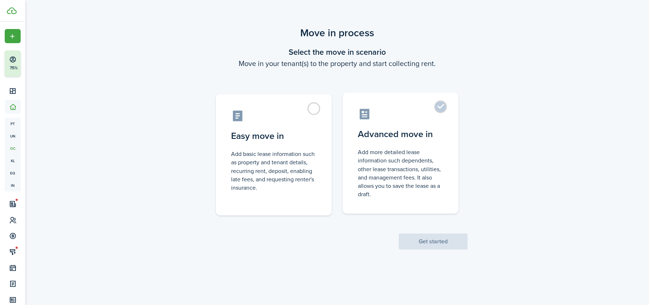
click at [378, 126] on label "Advanced move in Add more detailed lease information such dependents, other lea…" at bounding box center [401, 152] width 116 height 121
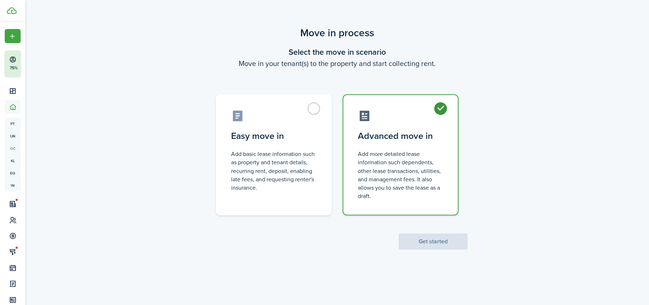
radio input "true"
click at [417, 246] on button "Get started" at bounding box center [433, 241] width 69 height 16
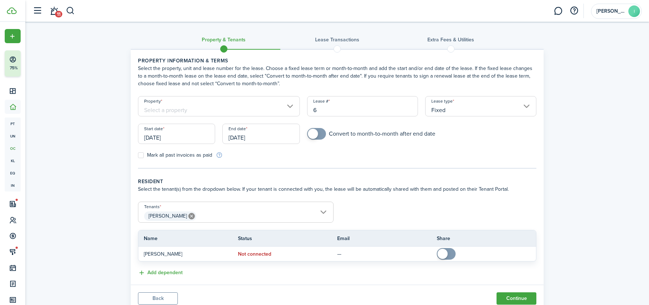
scroll to position [3, 0]
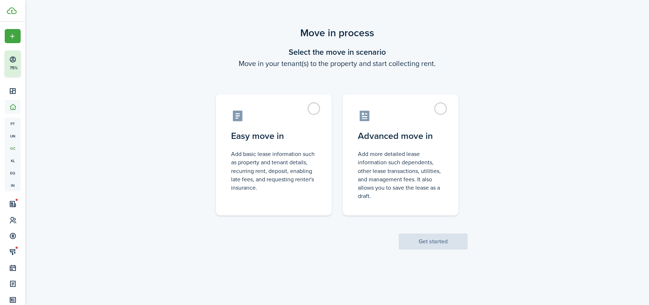
click at [178, 48] on div "Move in process Select the move in scenario Move in your tenant(s) to the prope…" at bounding box center [337, 137] width 624 height 231
